Goal: Task Accomplishment & Management: Manage account settings

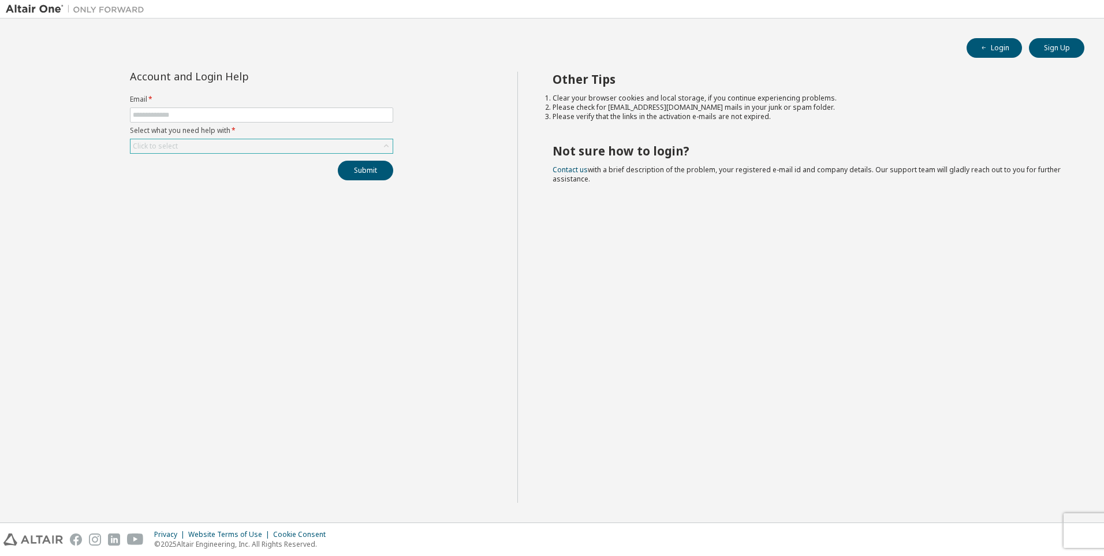
click at [209, 142] on div "Click to select" at bounding box center [262, 146] width 262 height 14
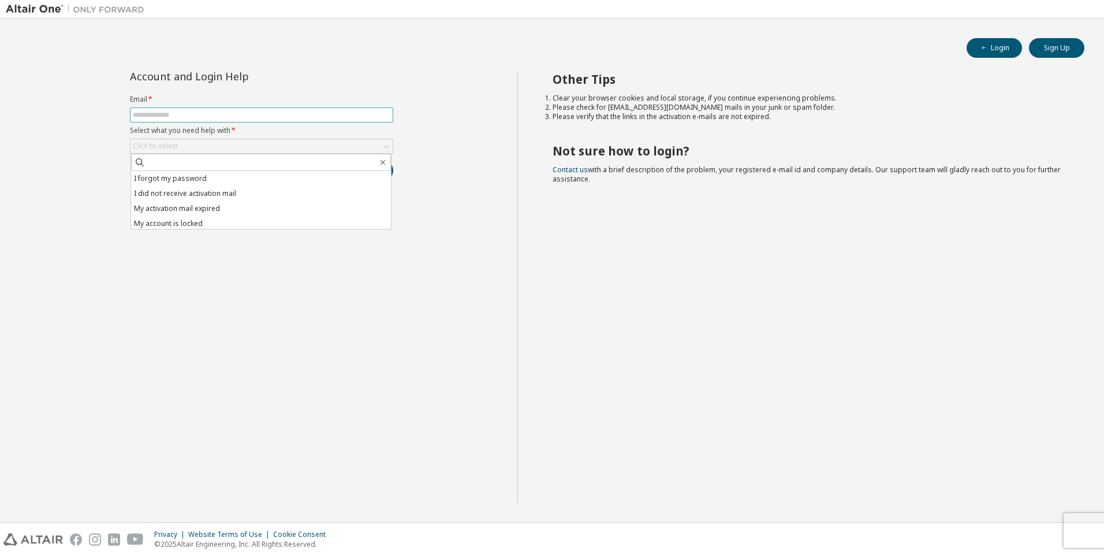
click at [188, 116] on input "text" at bounding box center [262, 114] width 258 height 9
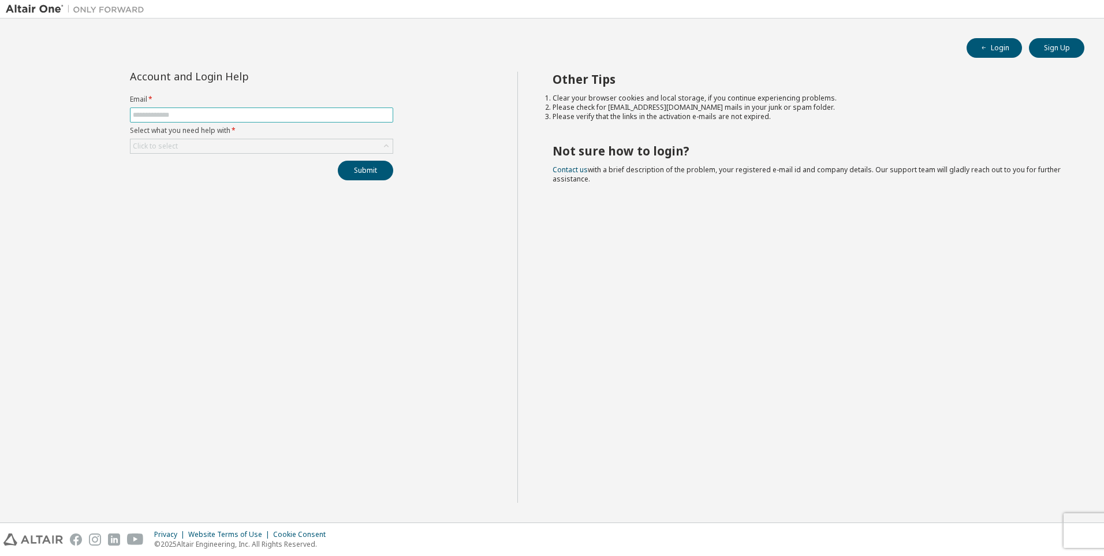
type input "**********"
click at [217, 150] on div "Click to select" at bounding box center [262, 146] width 262 height 14
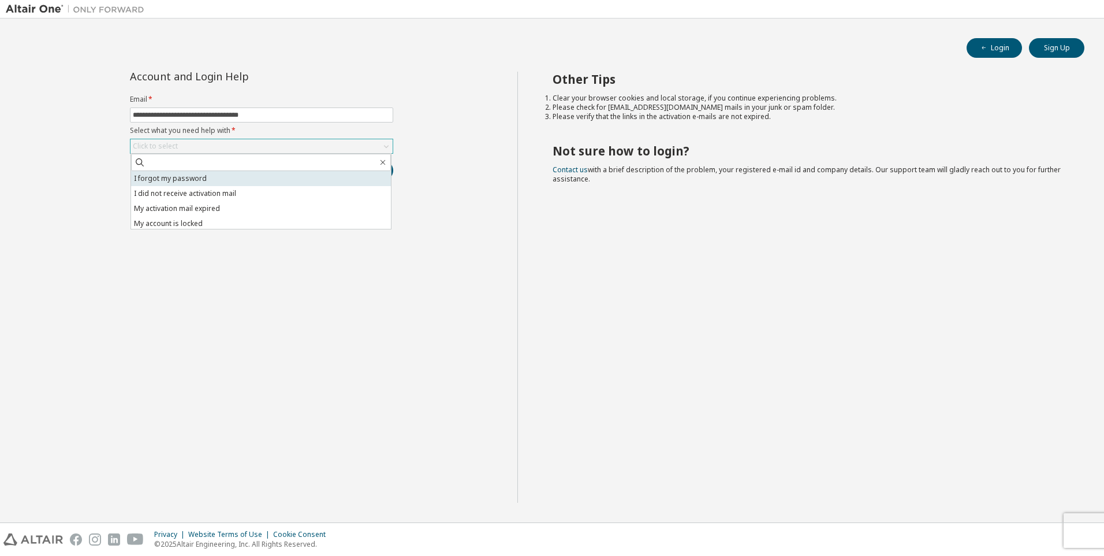
click at [197, 178] on li "I forgot my password" at bounding box center [261, 178] width 260 height 15
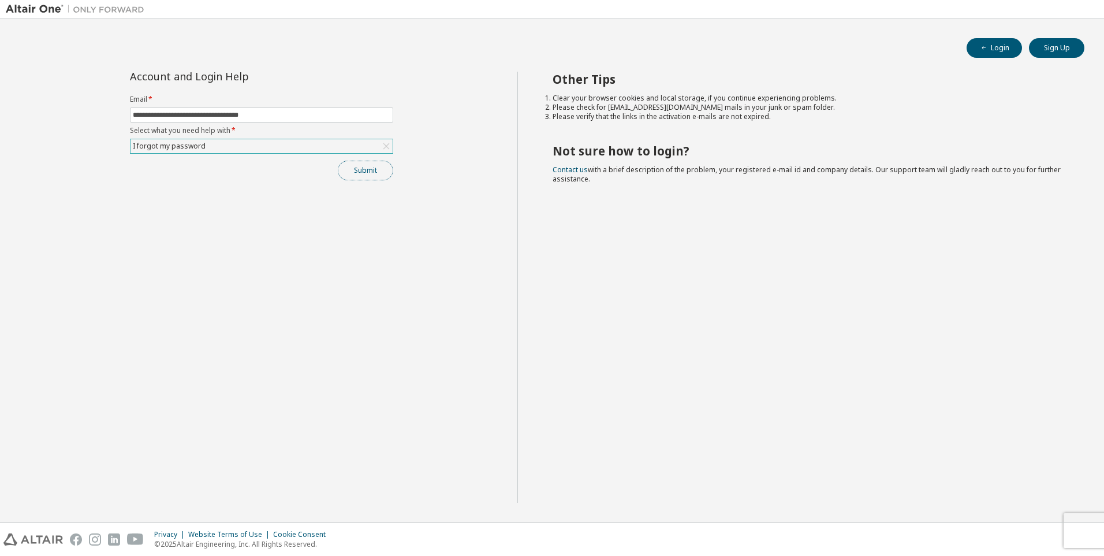
click at [358, 169] on button "Submit" at bounding box center [365, 171] width 55 height 20
